Goal: Task Accomplishment & Management: Complete application form

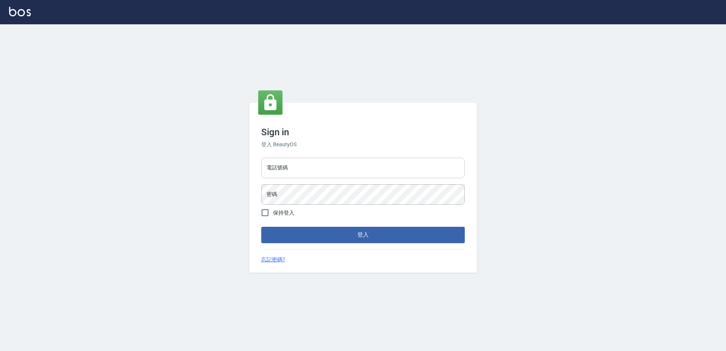
click at [311, 165] on input "電話號碼" at bounding box center [363, 168] width 204 height 21
type input "0426865599"
click at [261, 227] on button "登入" at bounding box center [363, 235] width 204 height 16
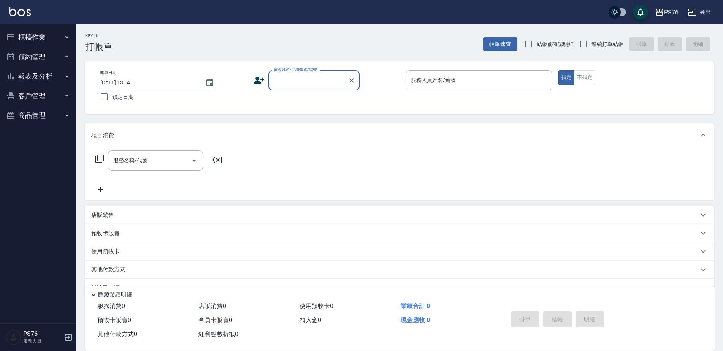
click at [60, 79] on button "報表及分析" at bounding box center [38, 76] width 70 height 20
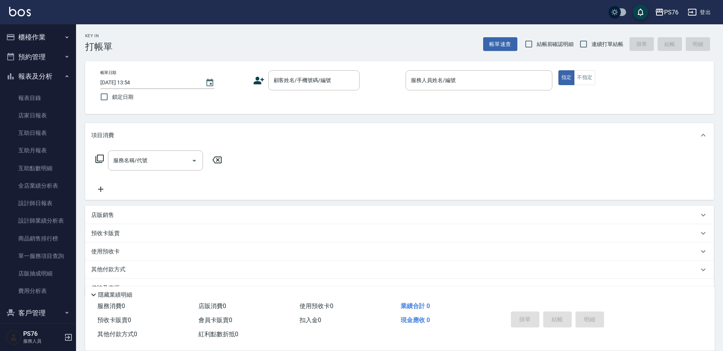
click at [48, 76] on button "報表及分析" at bounding box center [38, 76] width 70 height 20
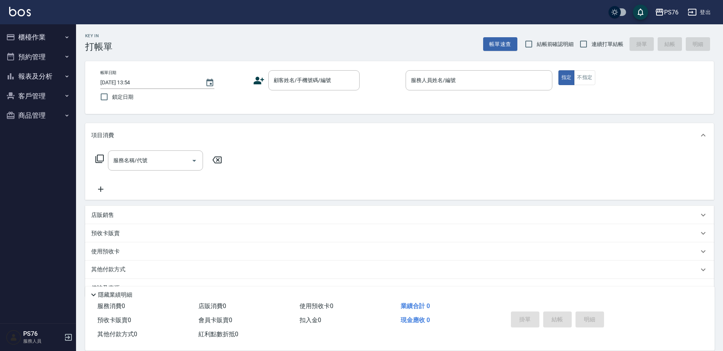
click at [41, 29] on button "櫃檯作業" at bounding box center [38, 37] width 70 height 20
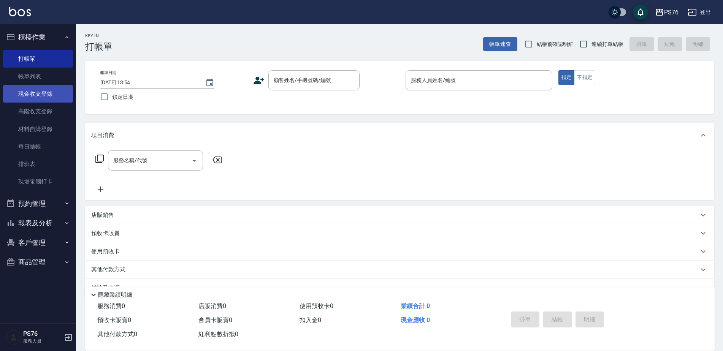
click at [44, 85] on link "現金收支登錄" at bounding box center [38, 93] width 70 height 17
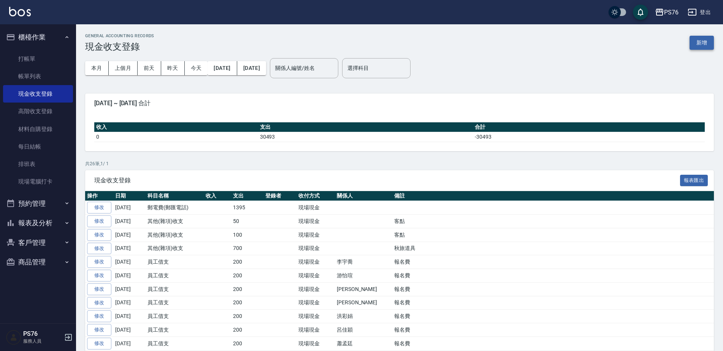
click at [695, 49] on button "新增" at bounding box center [701, 43] width 24 height 14
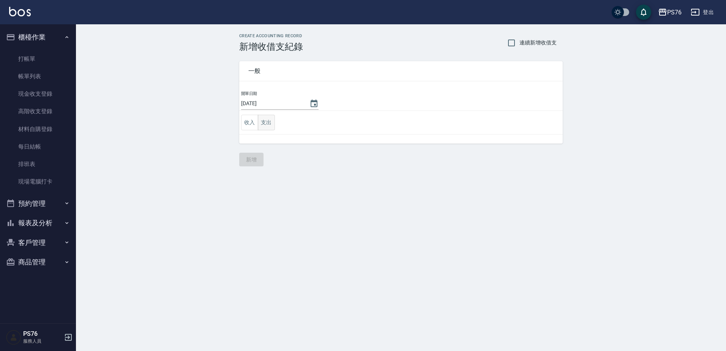
click at [274, 120] on button "支出" at bounding box center [266, 123] width 17 height 16
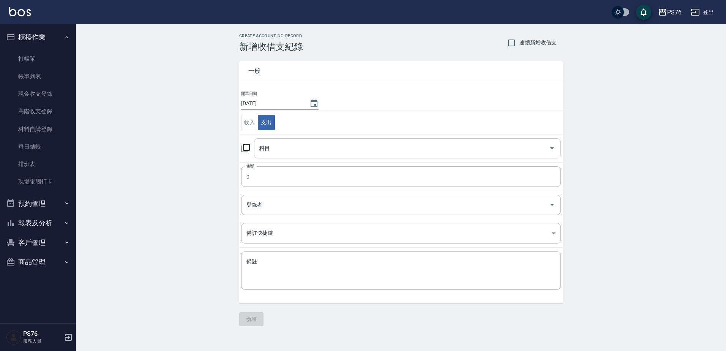
click at [310, 151] on input "科目" at bounding box center [402, 148] width 289 height 13
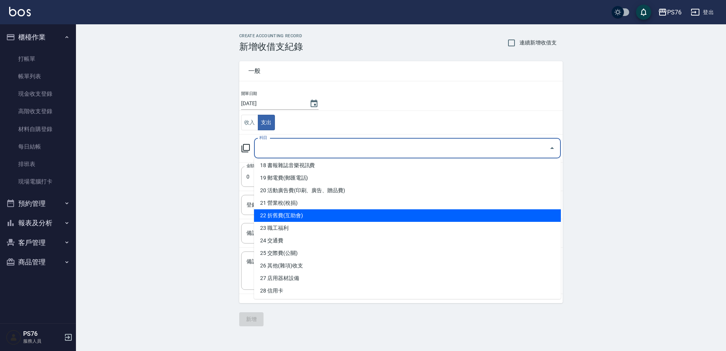
scroll to position [190, 0]
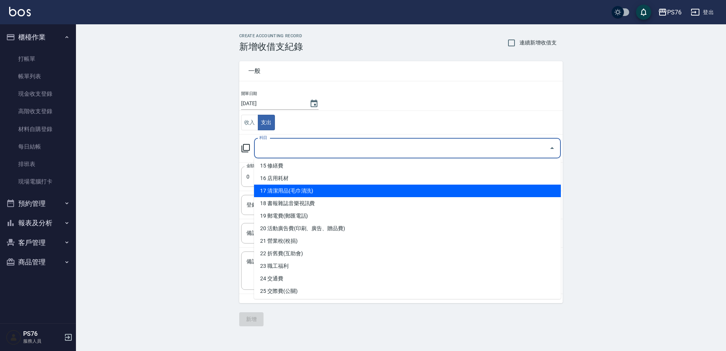
click at [320, 187] on li "17 清潔用品(毛巾清洗)" at bounding box center [407, 191] width 307 height 13
type input "17 清潔用品(毛巾清洗)"
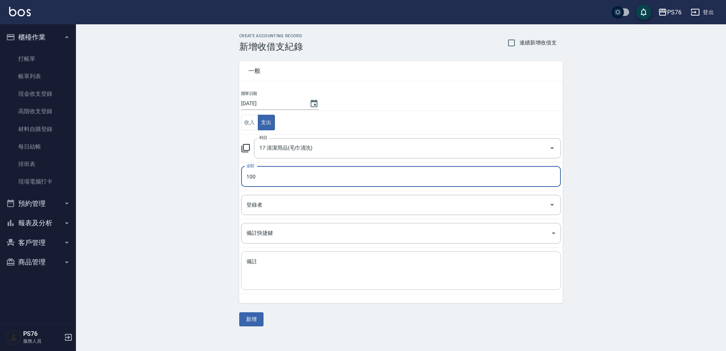
type input "100"
click at [302, 268] on textarea "備註" at bounding box center [401, 271] width 309 height 26
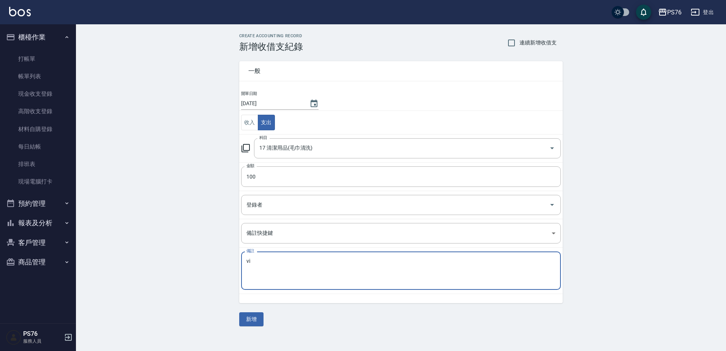
type textarea "v"
type textarea "喜"
type textarea "洗"
click at [264, 318] on div "一般 開單日期 [DATE] 收入 支出 科目 17 清潔用品(毛巾清洗) 科目 金額 100 金額 登錄者 登錄者 備註快捷鍵 ​ 備註快捷鍵 備註 洗 x…" at bounding box center [401, 189] width 324 height 274
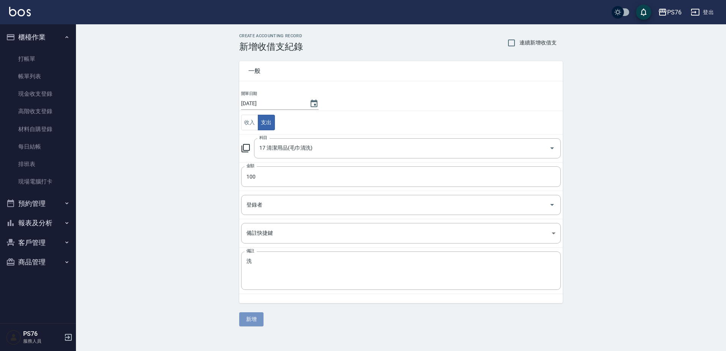
click at [258, 319] on button "新增" at bounding box center [251, 319] width 24 height 14
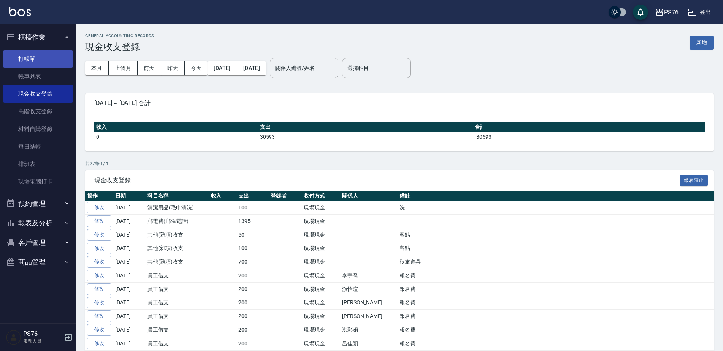
click at [49, 60] on link "打帳單" at bounding box center [38, 58] width 70 height 17
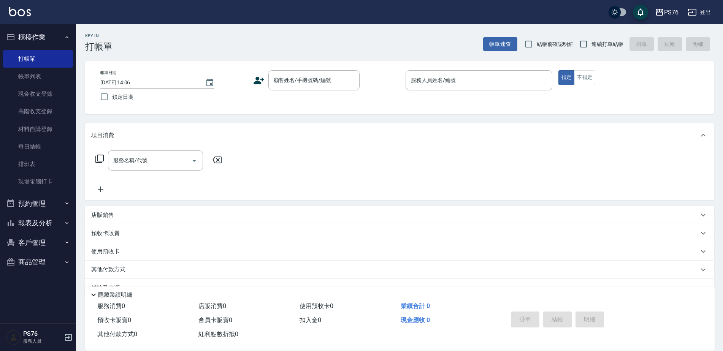
click at [598, 44] on span "連續打單結帳" at bounding box center [607, 44] width 32 height 8
click at [591, 44] on input "連續打單結帳" at bounding box center [583, 44] width 16 height 16
checkbox input "true"
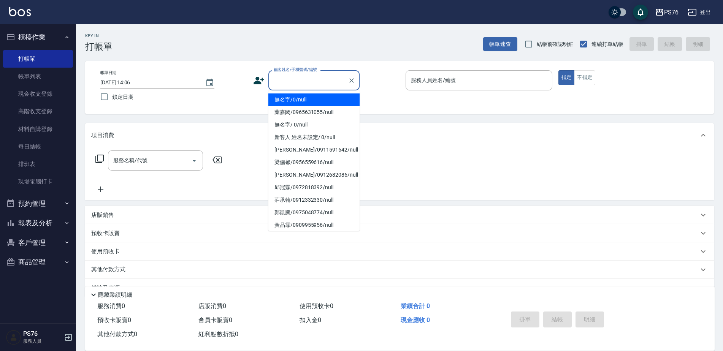
click at [322, 82] on input "顧客姓名/手機號碼/編號" at bounding box center [308, 80] width 73 height 13
type input "無名字/0/null"
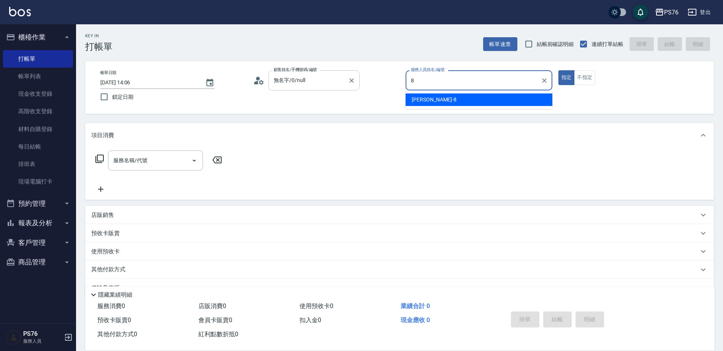
type input "[PERSON_NAME]-8"
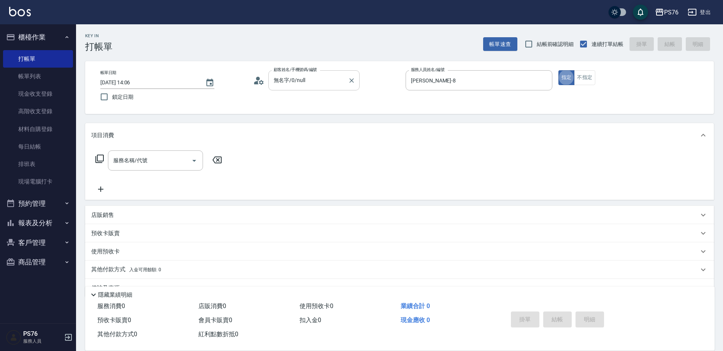
type button "true"
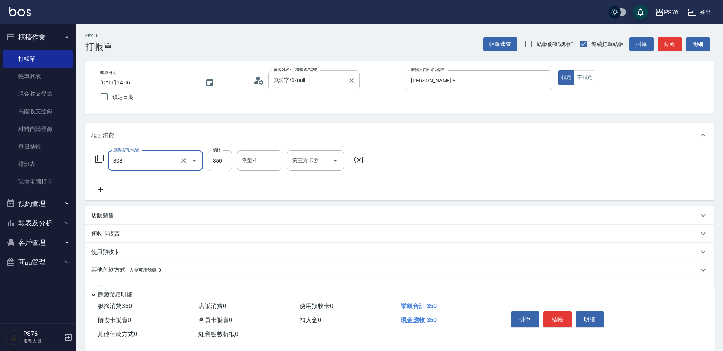
type input "洗+剪(308)"
type input "[PERSON_NAME]-8"
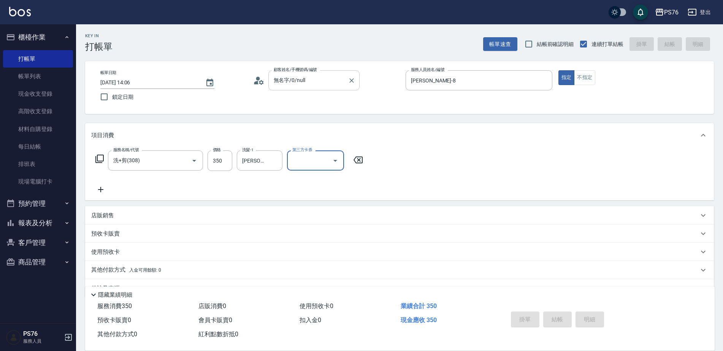
type input "[DATE] 14:07"
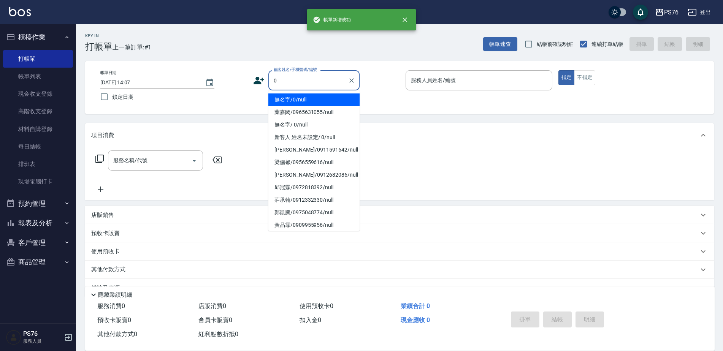
type input "無名字/0/null"
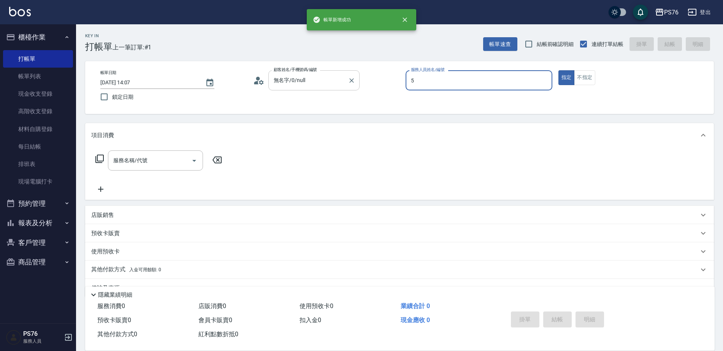
type input "呂佳穎-5"
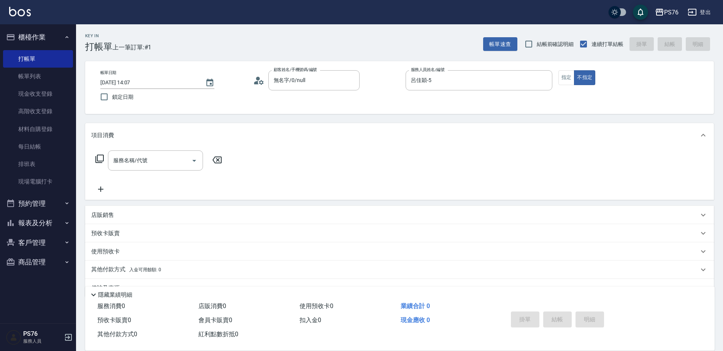
click at [118, 161] on input "服務名稱/代號" at bounding box center [149, 160] width 77 height 13
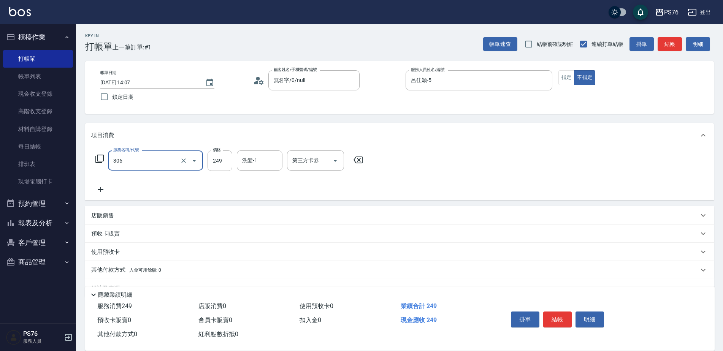
type input "剪髮(306)"
type input "呂佳穎-5"
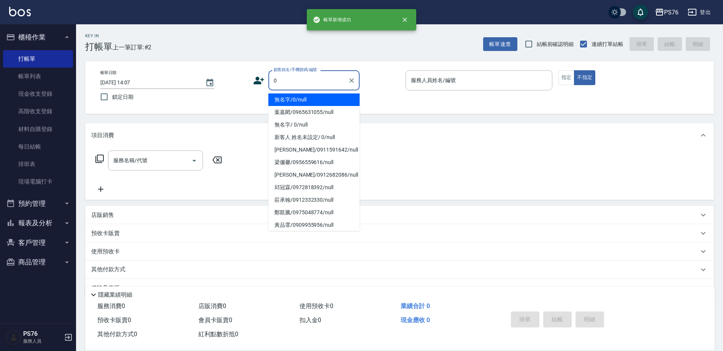
type input "無名字/0/null"
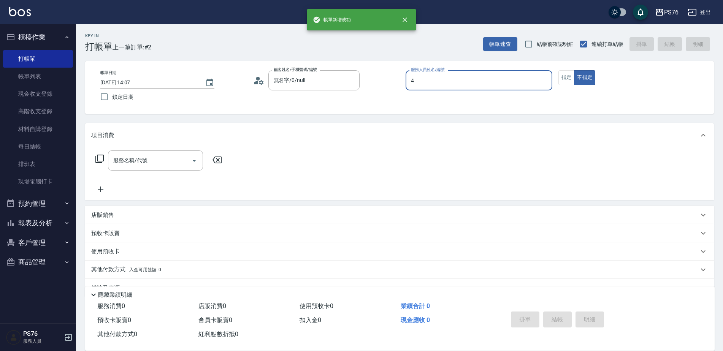
type input "蕭孟廷-4"
type button "false"
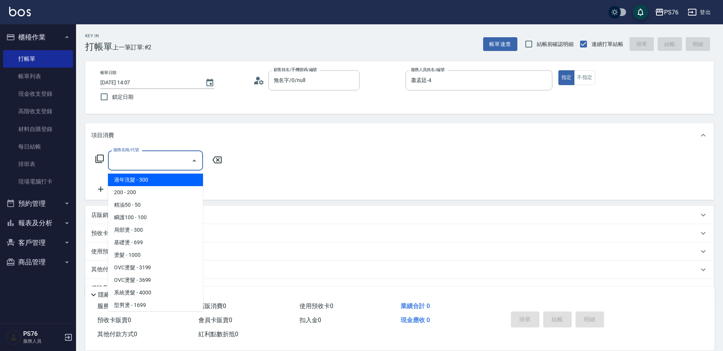
click at [118, 161] on input "服務名稱/代號" at bounding box center [149, 160] width 77 height 13
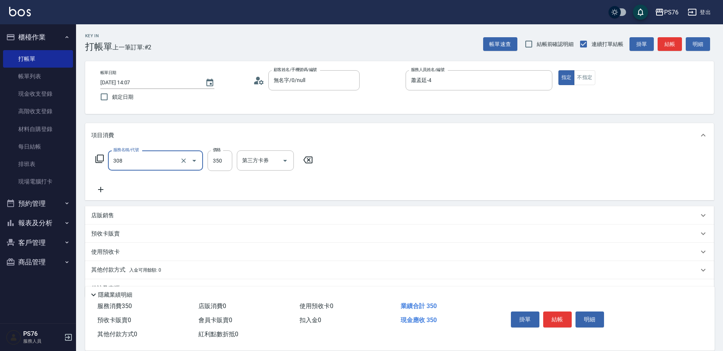
type input "洗+剪(308)"
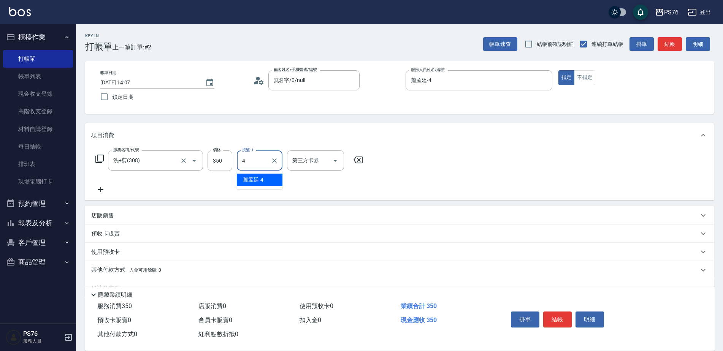
type input "蕭孟廷-4"
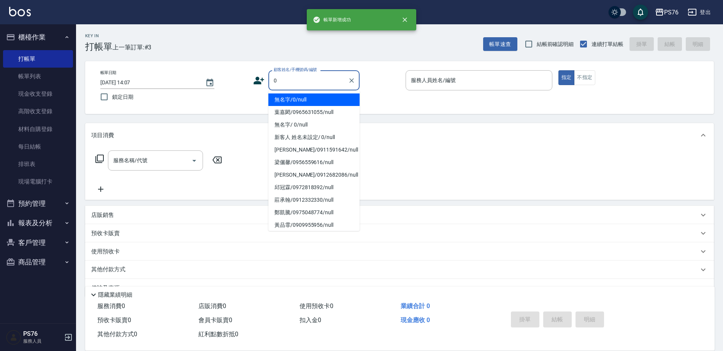
type input "無名字/0/null"
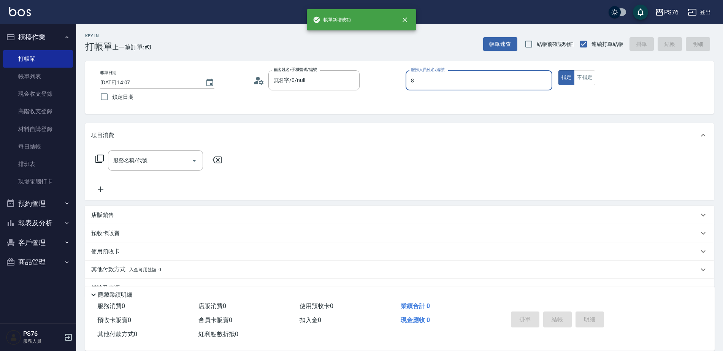
type input "[PERSON_NAME]-8"
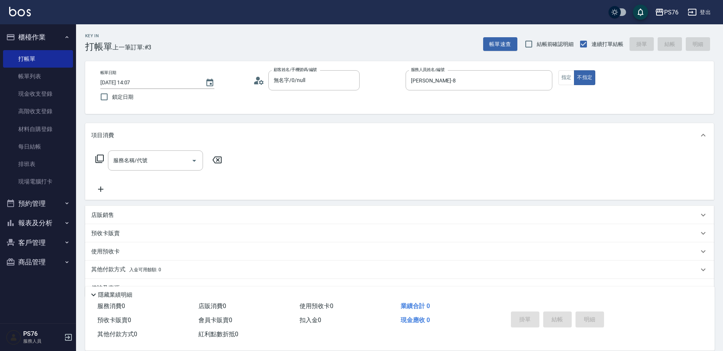
click at [118, 161] on input "服務名稱/代號" at bounding box center [149, 160] width 77 height 13
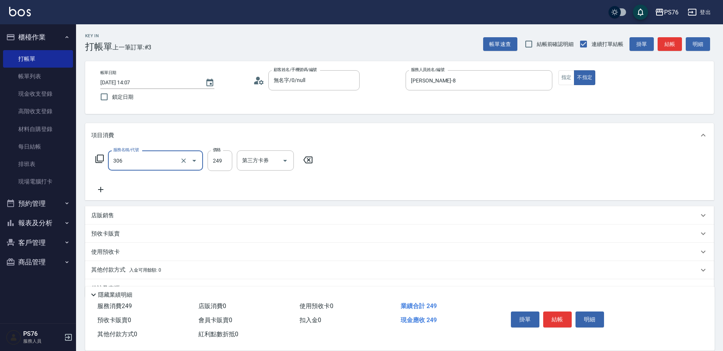
type input "剪髮(306)"
type input "[PERSON_NAME]-8"
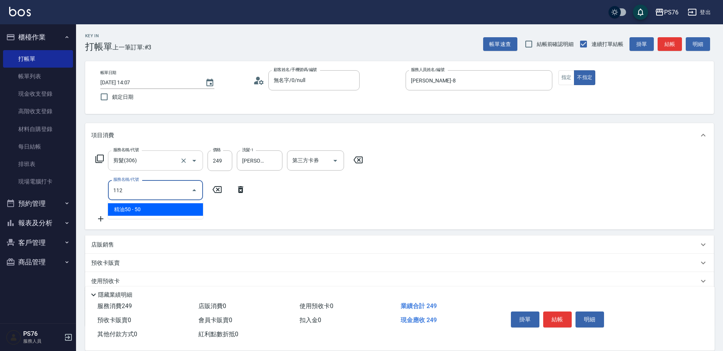
type input "精油50(112)"
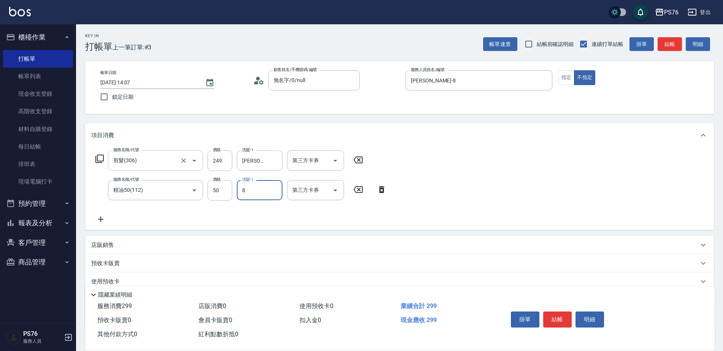
type input "[PERSON_NAME]-8"
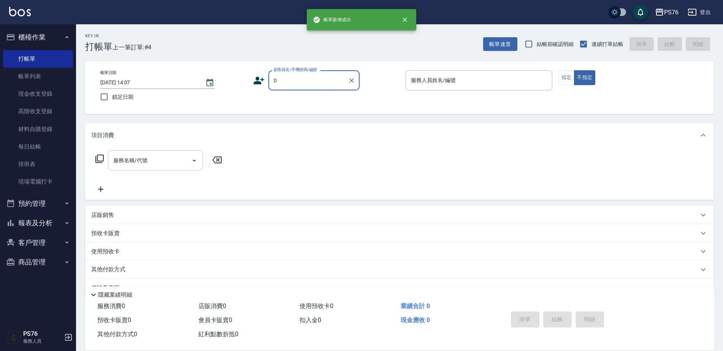
type input "無名字/0/null"
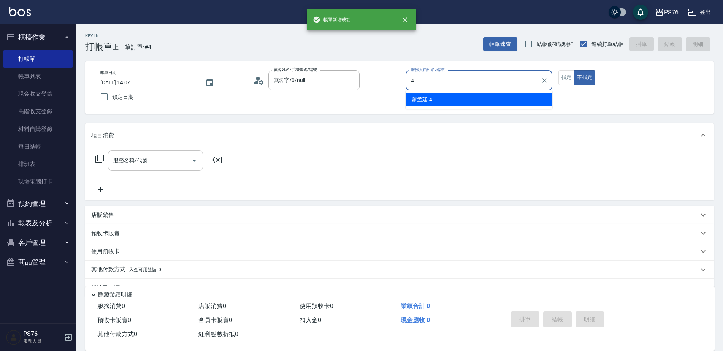
type input "蕭孟廷-4"
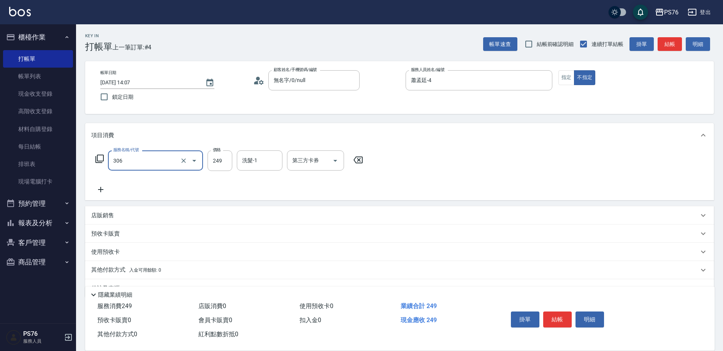
type input "剪髮(306)"
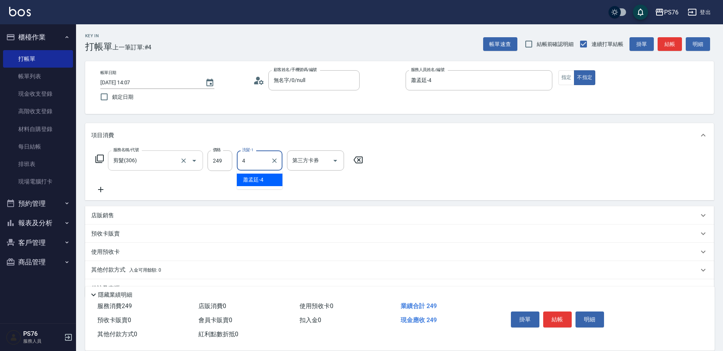
type input "蕭孟廷-4"
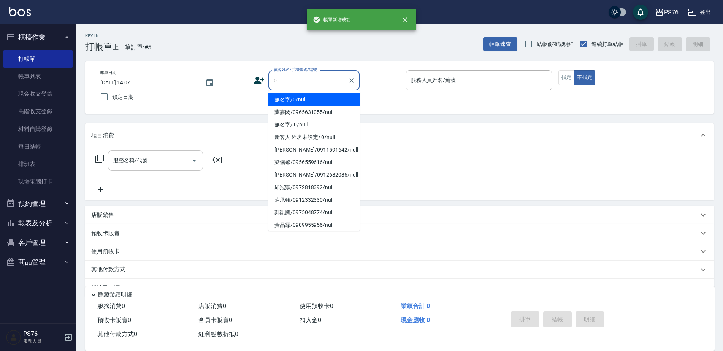
type input "無名字/0/null"
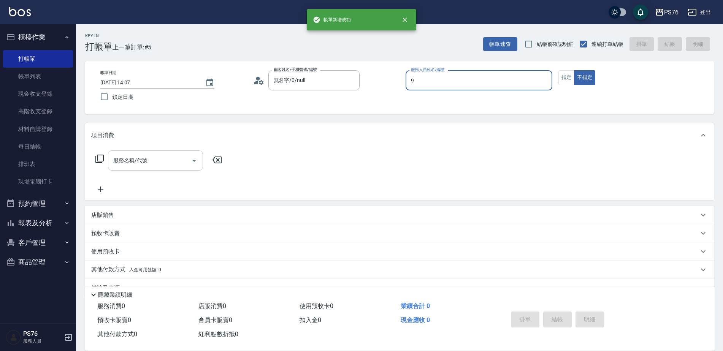
type input "[PERSON_NAME]-9"
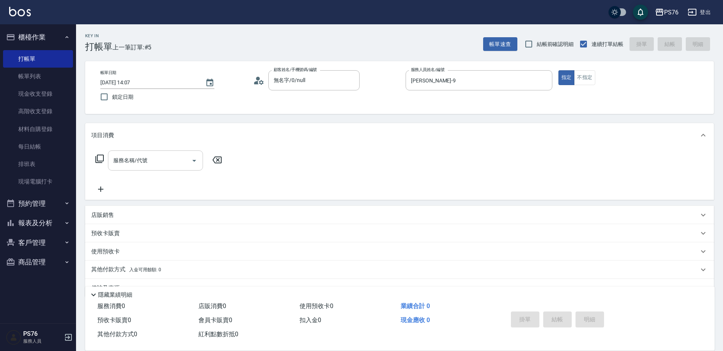
click at [118, 162] on input "服務名稱/代號" at bounding box center [149, 160] width 77 height 13
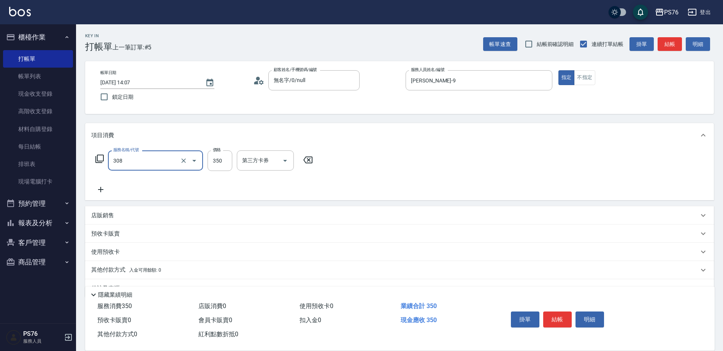
type input "洗+剪(308)"
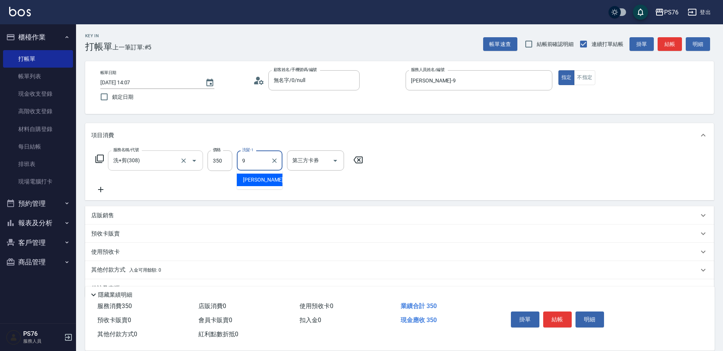
type input "[PERSON_NAME]-9"
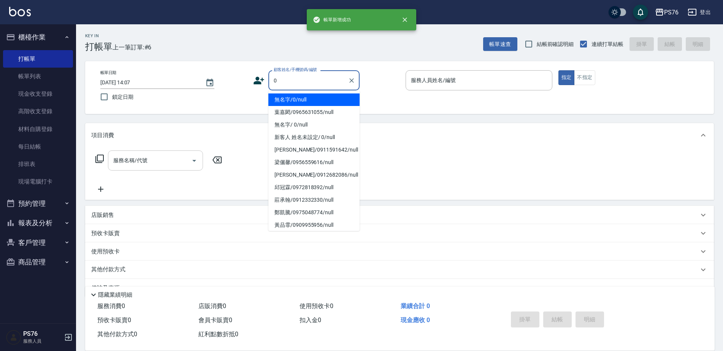
type input "無名字/0/null"
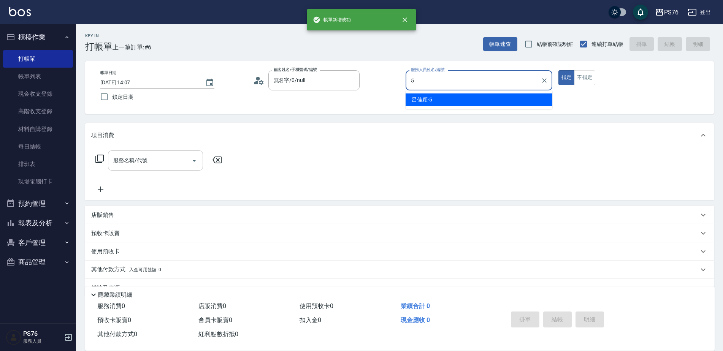
type input "呂佳穎-5"
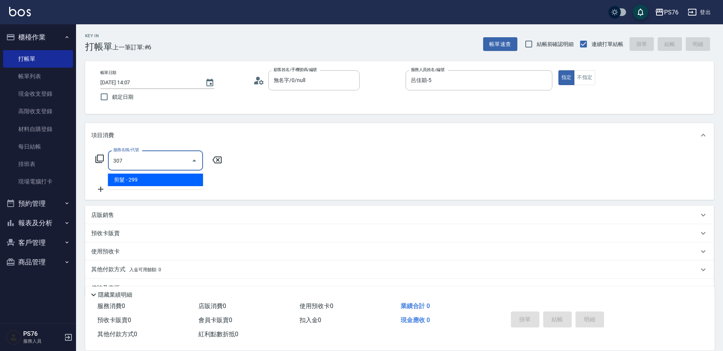
type input "剪髮(307)"
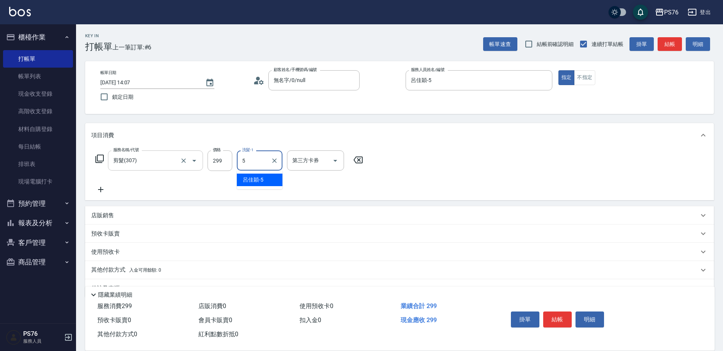
type input "呂佳穎-5"
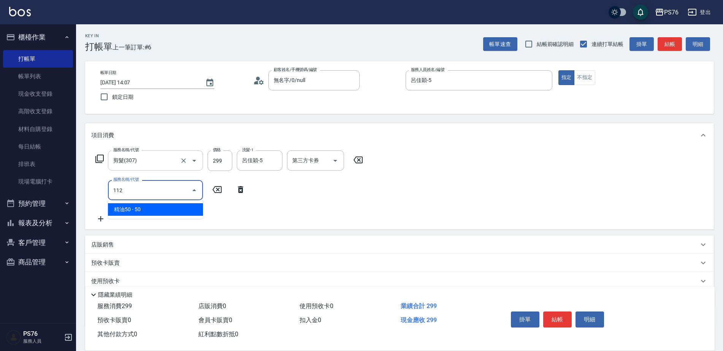
type input "精油50(112)"
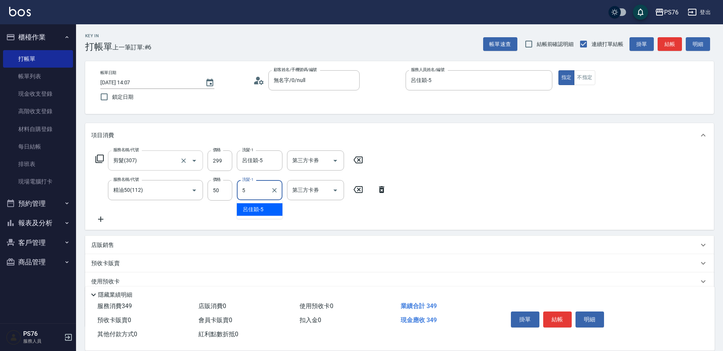
type input "呂佳穎-5"
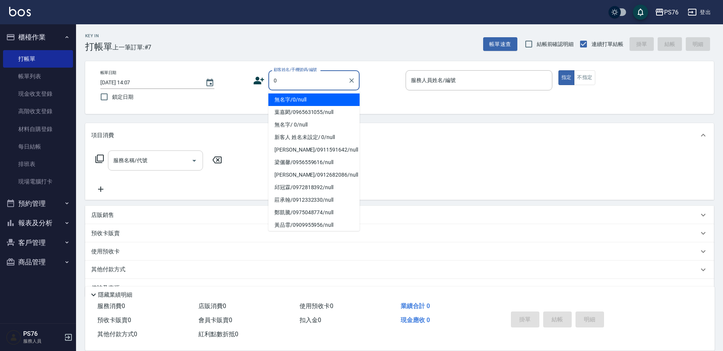
type input "無名字/0/null"
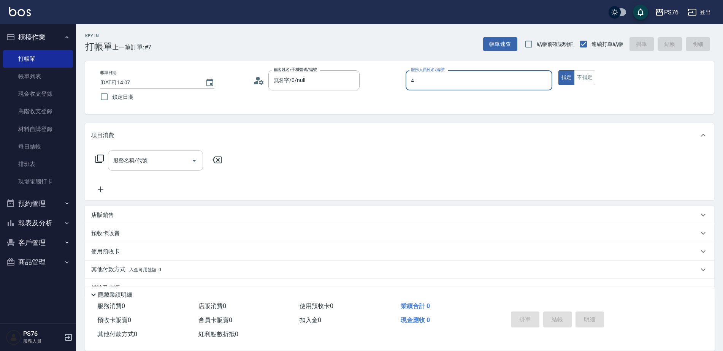
type input "蕭孟廷-4"
click at [129, 142] on div "項目消費" at bounding box center [399, 135] width 628 height 24
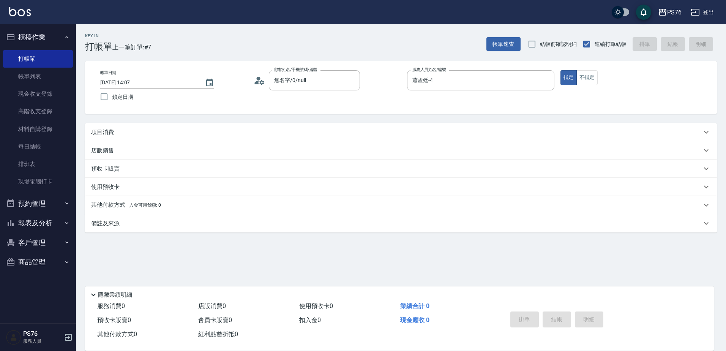
click at [129, 139] on div "項目消費" at bounding box center [401, 132] width 632 height 18
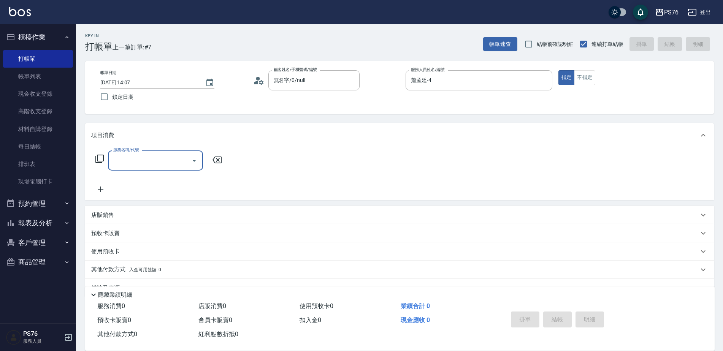
click at [131, 151] on label "服務名稱/代號" at bounding box center [125, 150] width 25 height 6
click at [131, 154] on input "服務名稱/代號" at bounding box center [149, 160] width 77 height 13
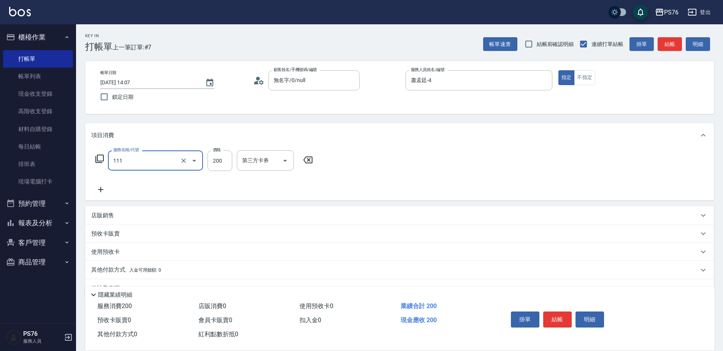
type input "200(111)"
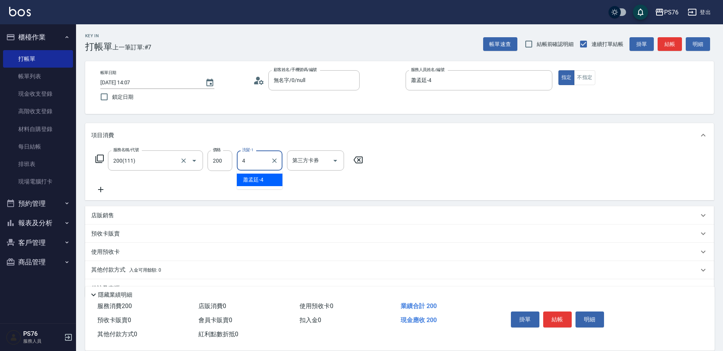
type input "蕭孟廷-4"
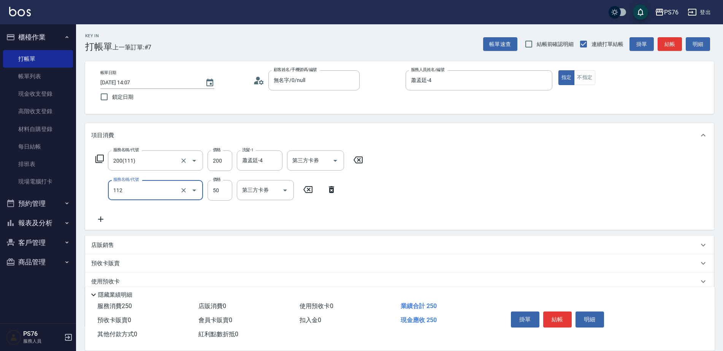
type input "精油50(112)"
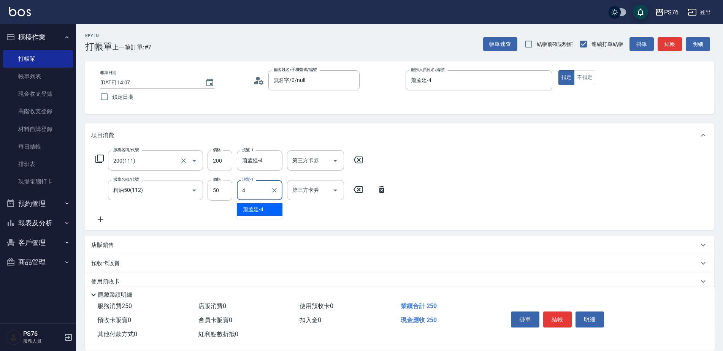
type input "蕭孟廷-4"
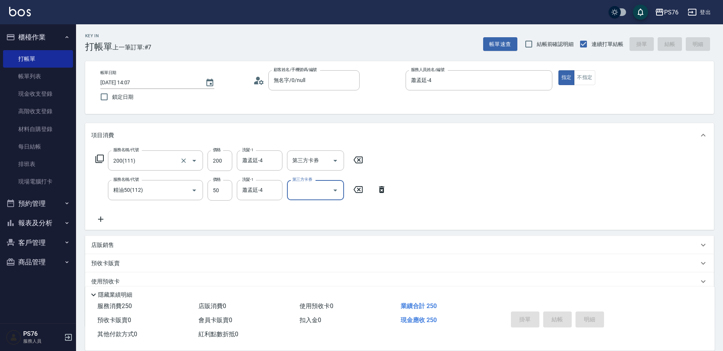
type input "[DATE] 14:08"
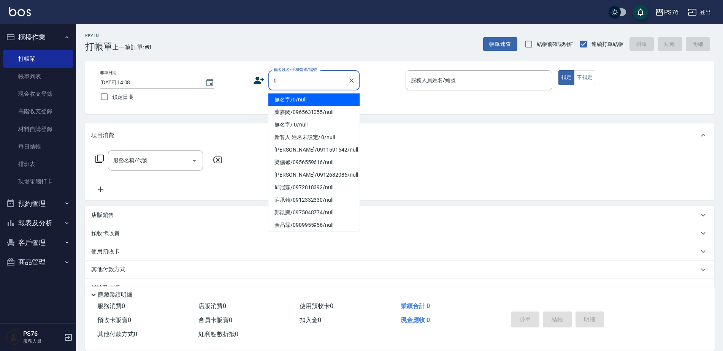
type input "無名字/0/null"
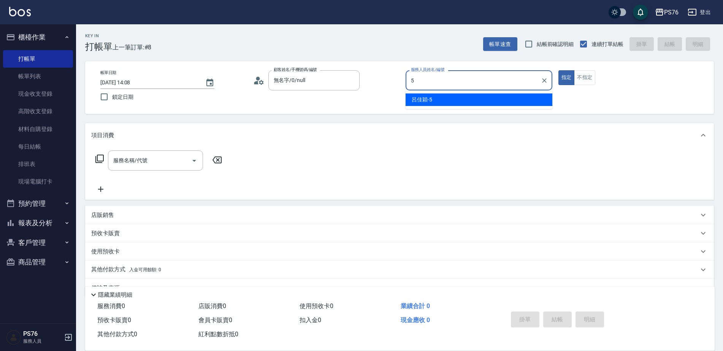
type input "呂佳穎-5"
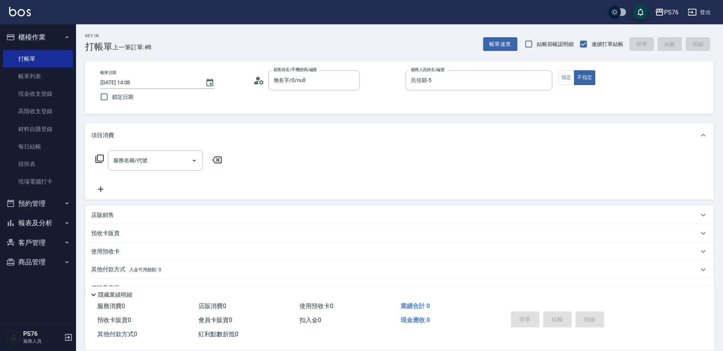
click at [131, 152] on div "服務名稱/代號" at bounding box center [155, 160] width 95 height 20
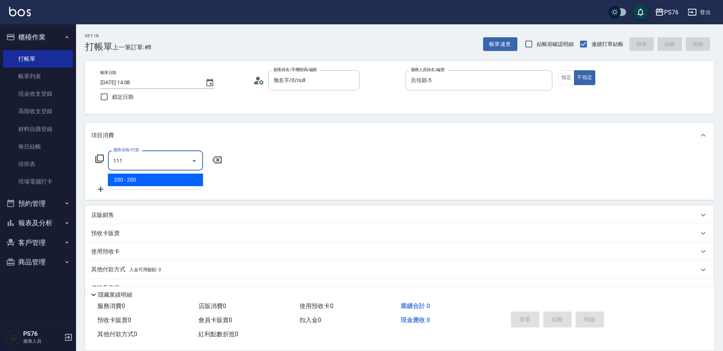
type input "200(111)"
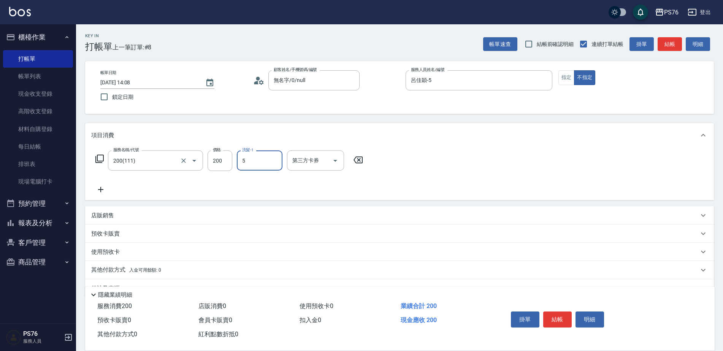
type input "呂佳穎-5"
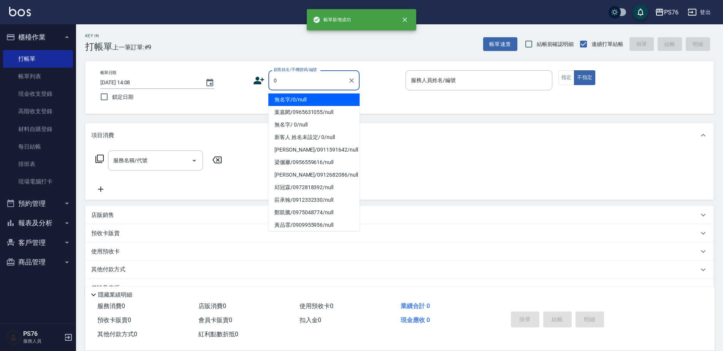
type input "無名字/0/null"
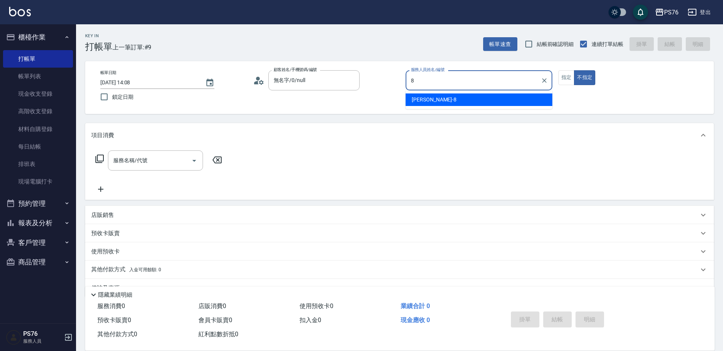
type input "[PERSON_NAME]-8"
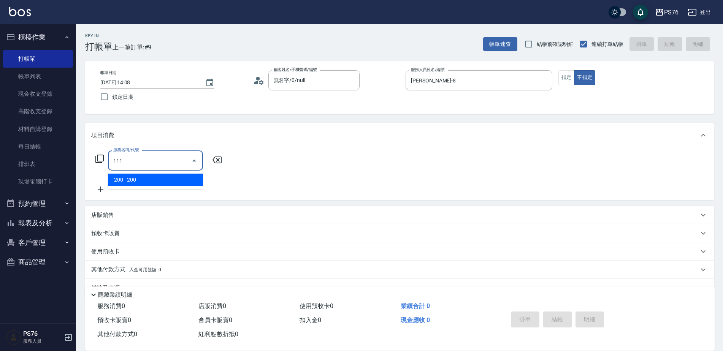
type input "200(111)"
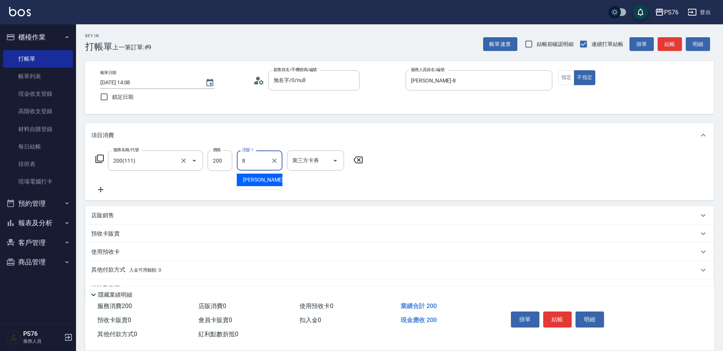
type input "[PERSON_NAME]-8"
